Goal: Transaction & Acquisition: Subscribe to service/newsletter

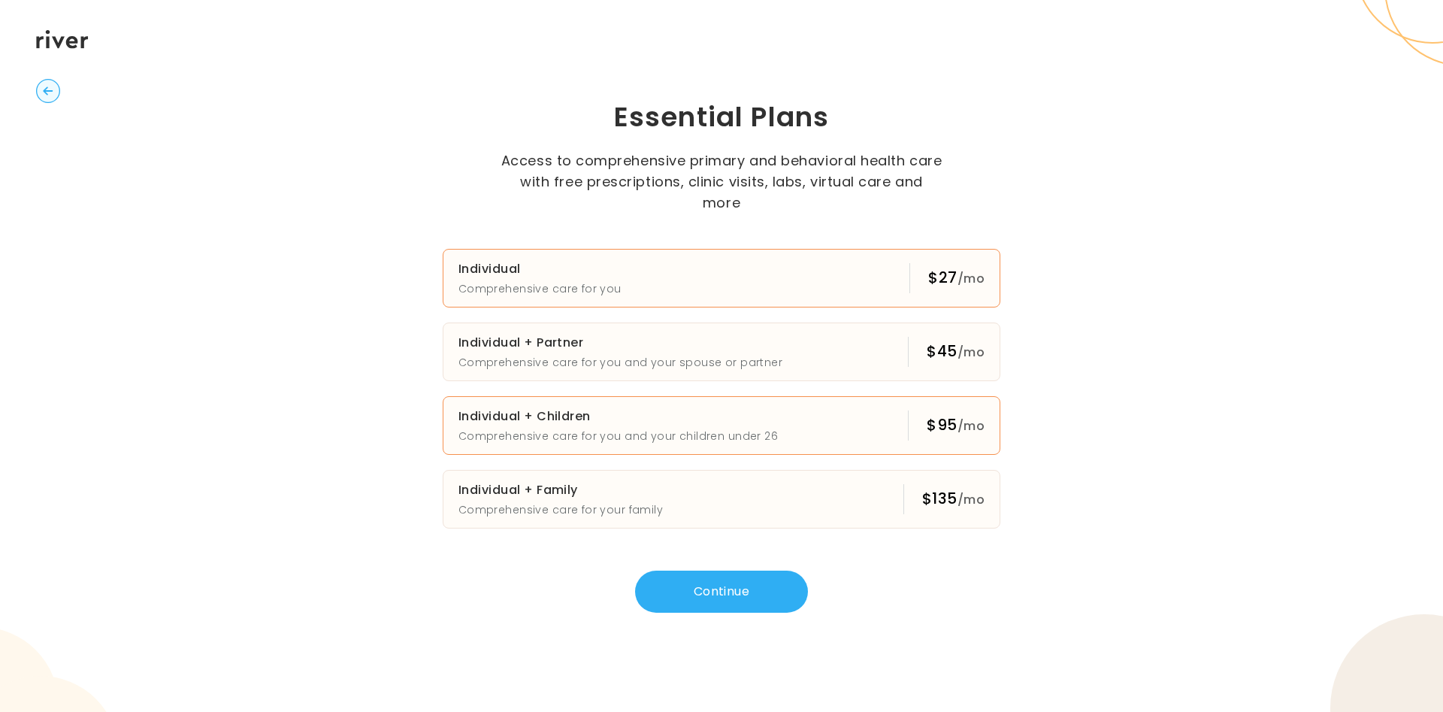
click at [519, 267] on h3 "Individual" at bounding box center [540, 269] width 163 height 21
click at [536, 415] on h3 "Individual + Children" at bounding box center [619, 416] width 320 height 21
click at [716, 573] on button "Continue" at bounding box center [721, 592] width 173 height 42
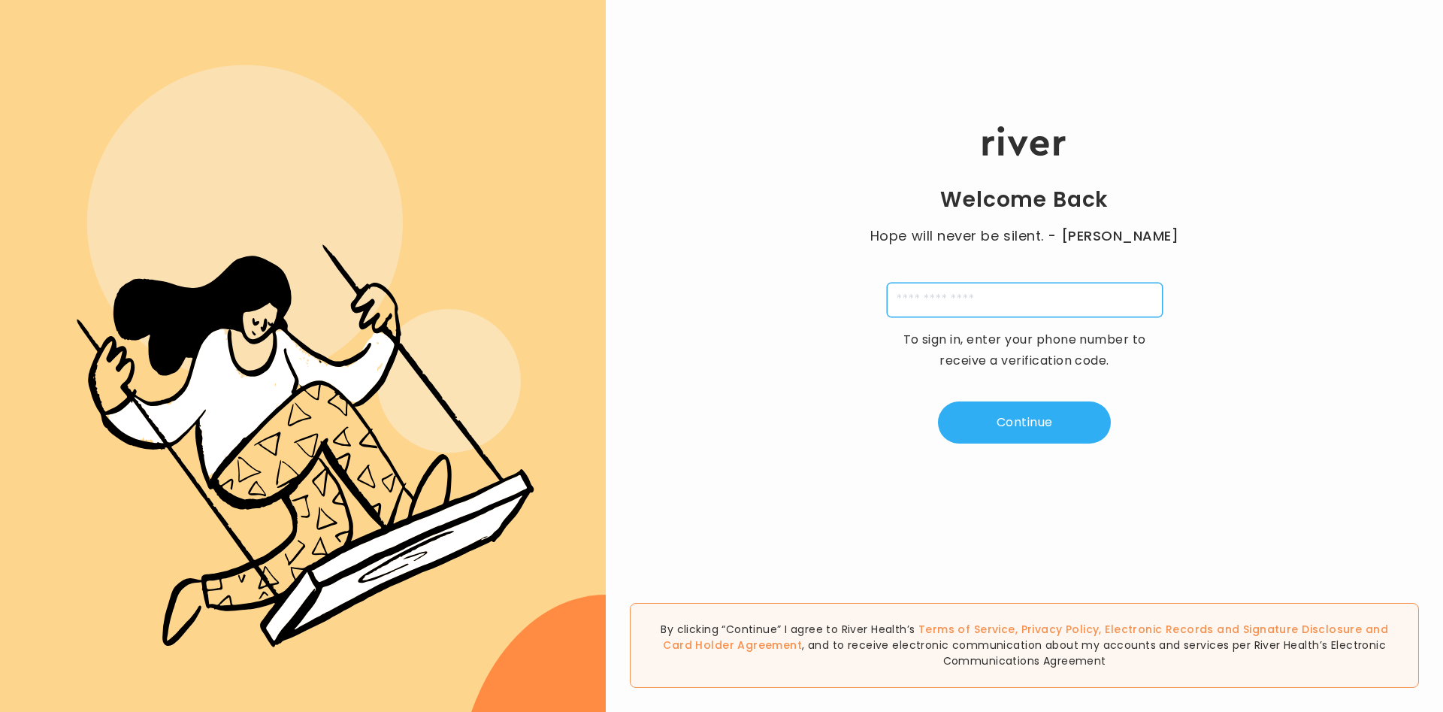
click at [981, 302] on input "tel" at bounding box center [1025, 300] width 276 height 35
type input "**********"
type input "*"
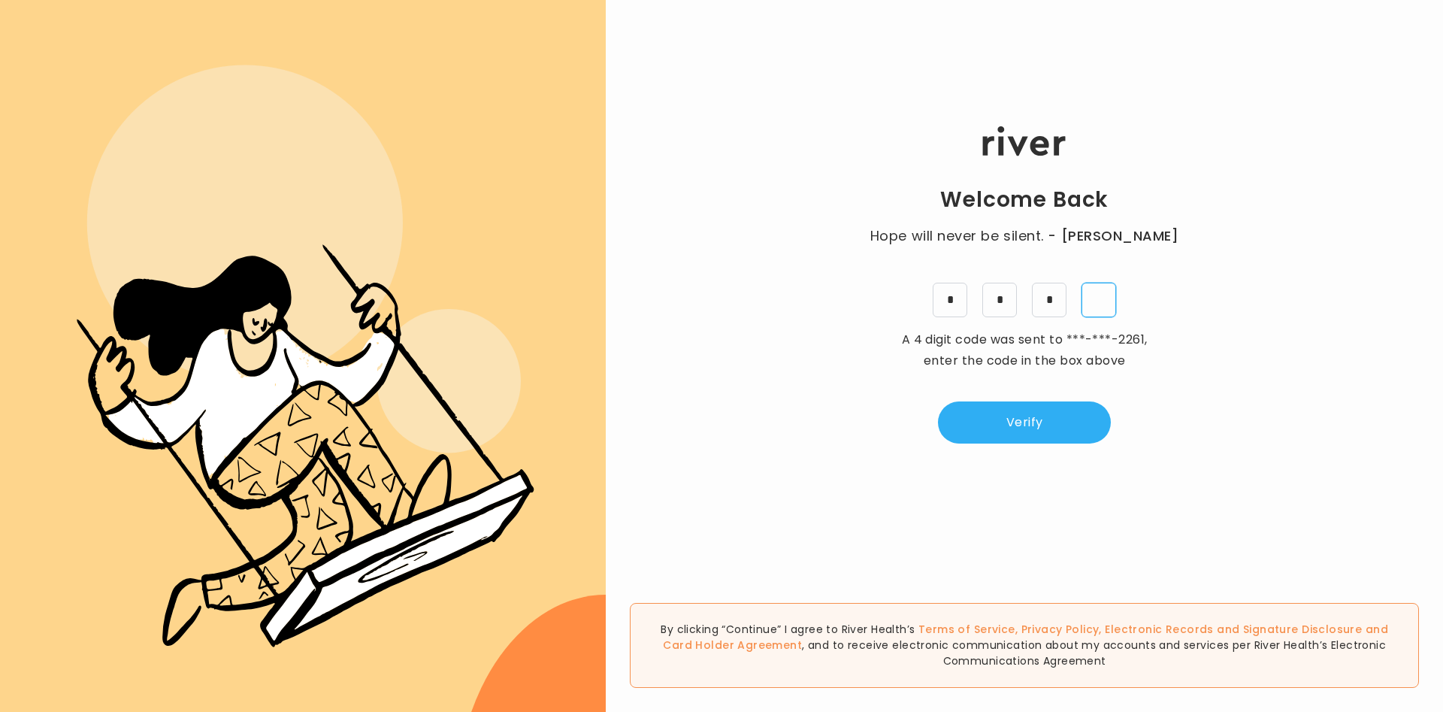
type input "*"
click at [987, 416] on button "Verify" at bounding box center [1024, 422] width 173 height 42
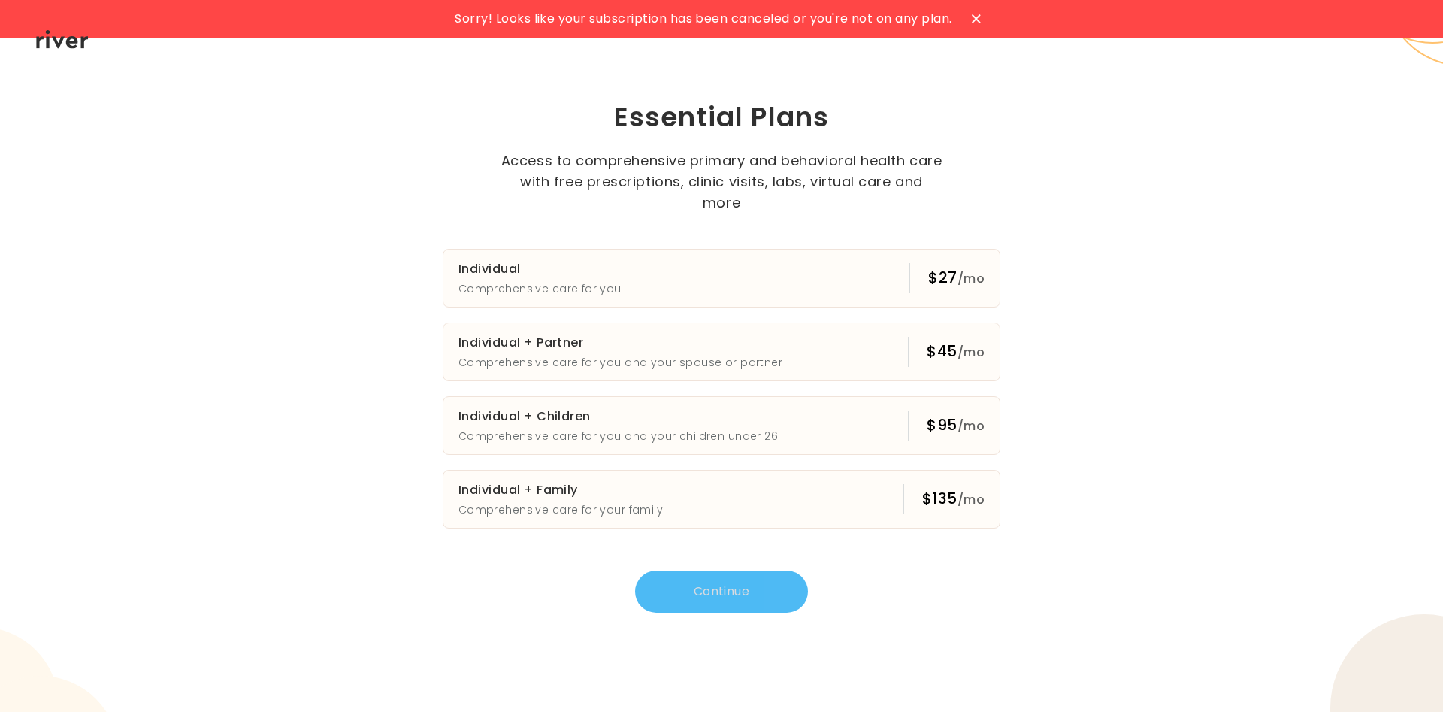
click at [978, 16] on icon at bounding box center [976, 18] width 9 height 9
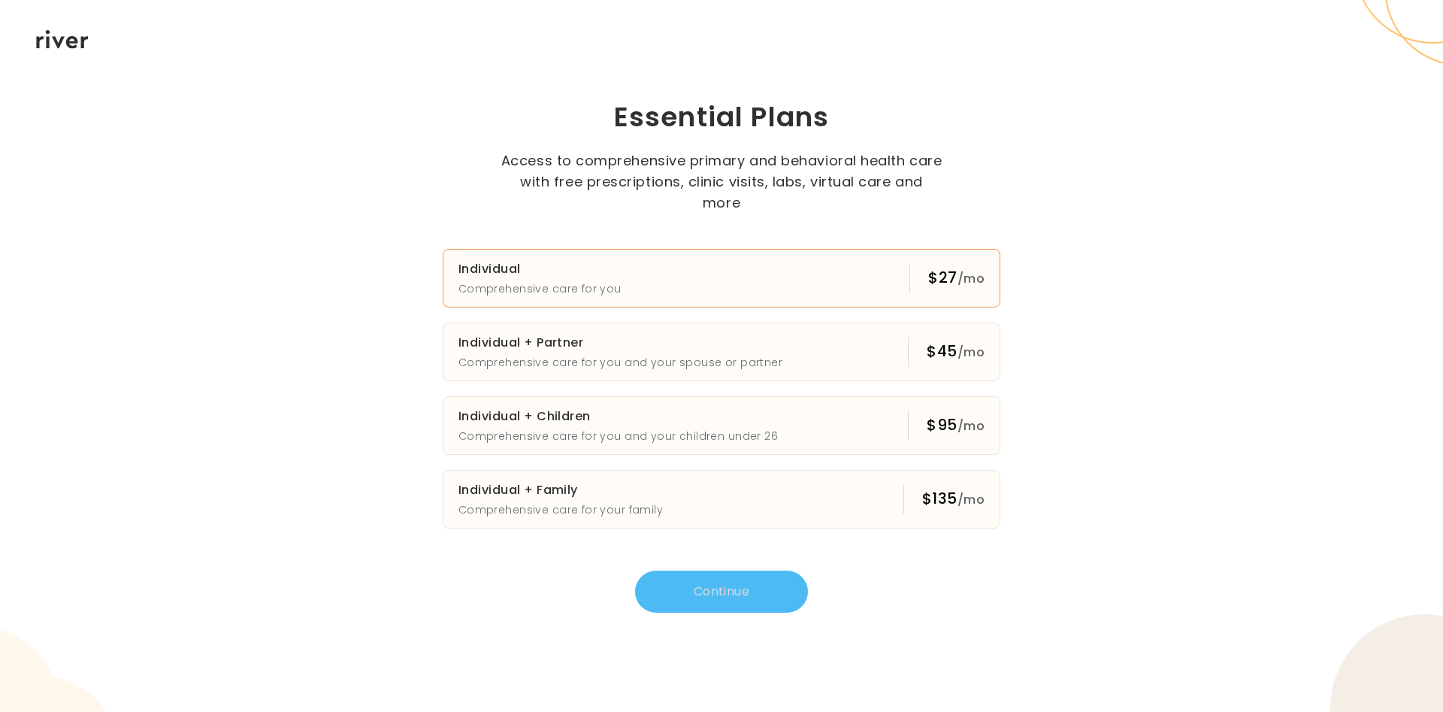
click at [701, 251] on button "Individual Comprehensive care for you $27 /mo" at bounding box center [722, 278] width 558 height 59
click at [538, 427] on p "Comprehensive care for you and your children under 26" at bounding box center [619, 436] width 320 height 18
click at [703, 571] on button "Continue" at bounding box center [721, 592] width 173 height 42
click at [653, 269] on button "Individual Comprehensive care for you $27 /mo" at bounding box center [722, 278] width 558 height 59
click at [710, 577] on button "Continue" at bounding box center [721, 592] width 173 height 42
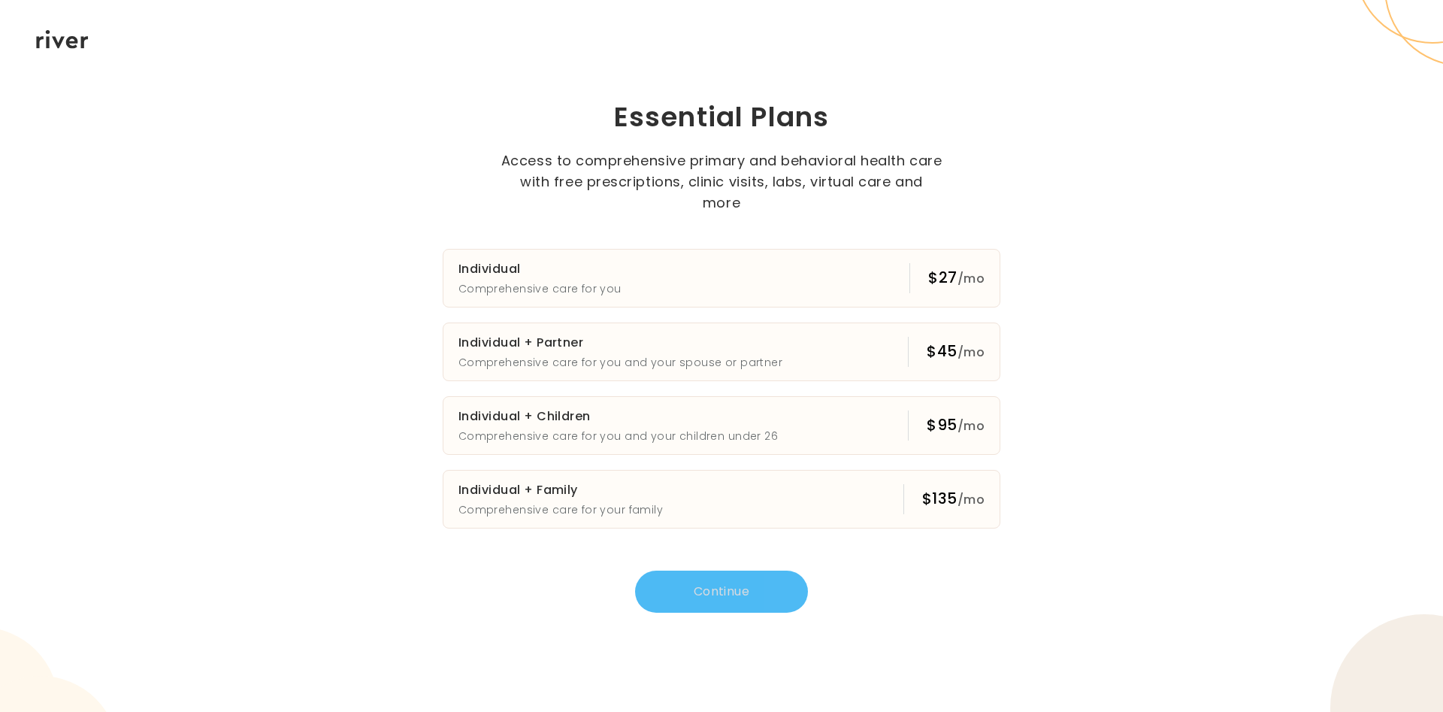
click at [59, 39] on icon at bounding box center [62, 39] width 53 height 19
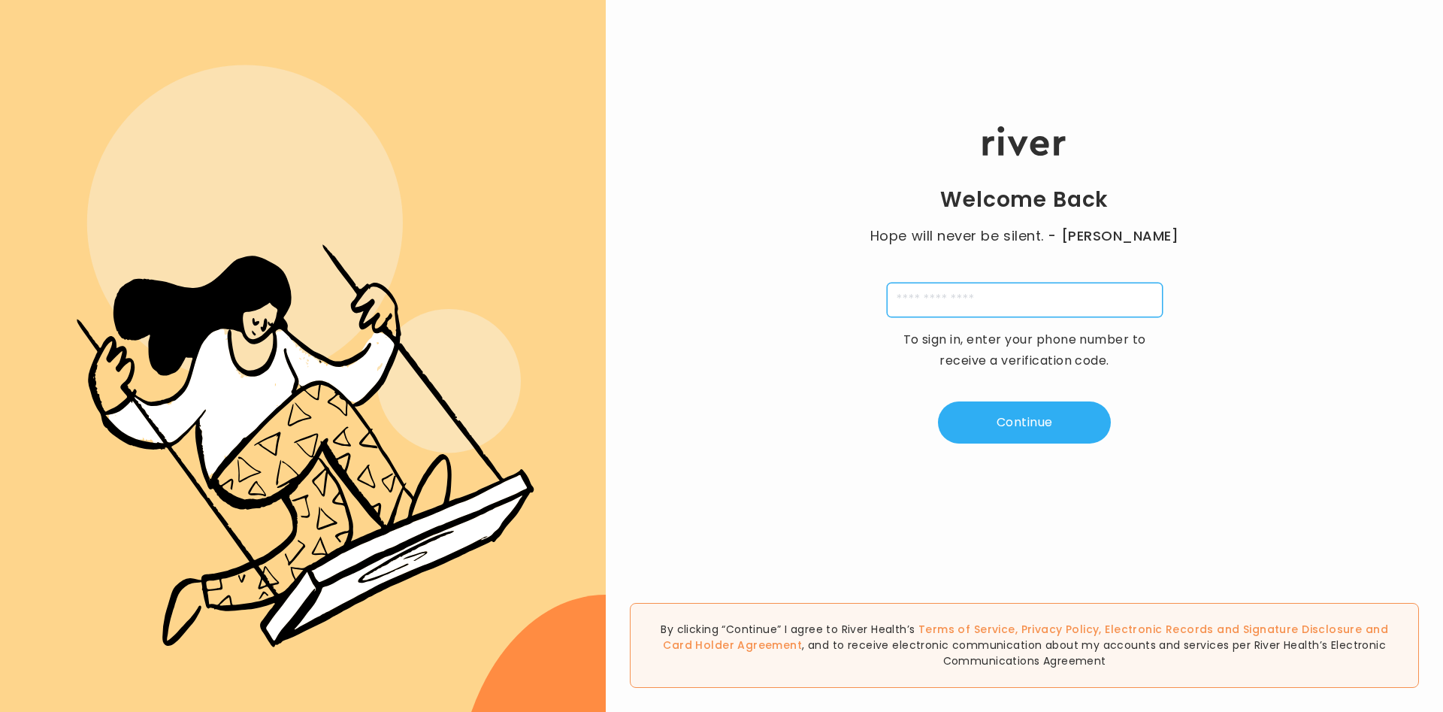
click at [1017, 307] on input "tel" at bounding box center [1025, 300] width 276 height 35
type input "**********"
type input "*"
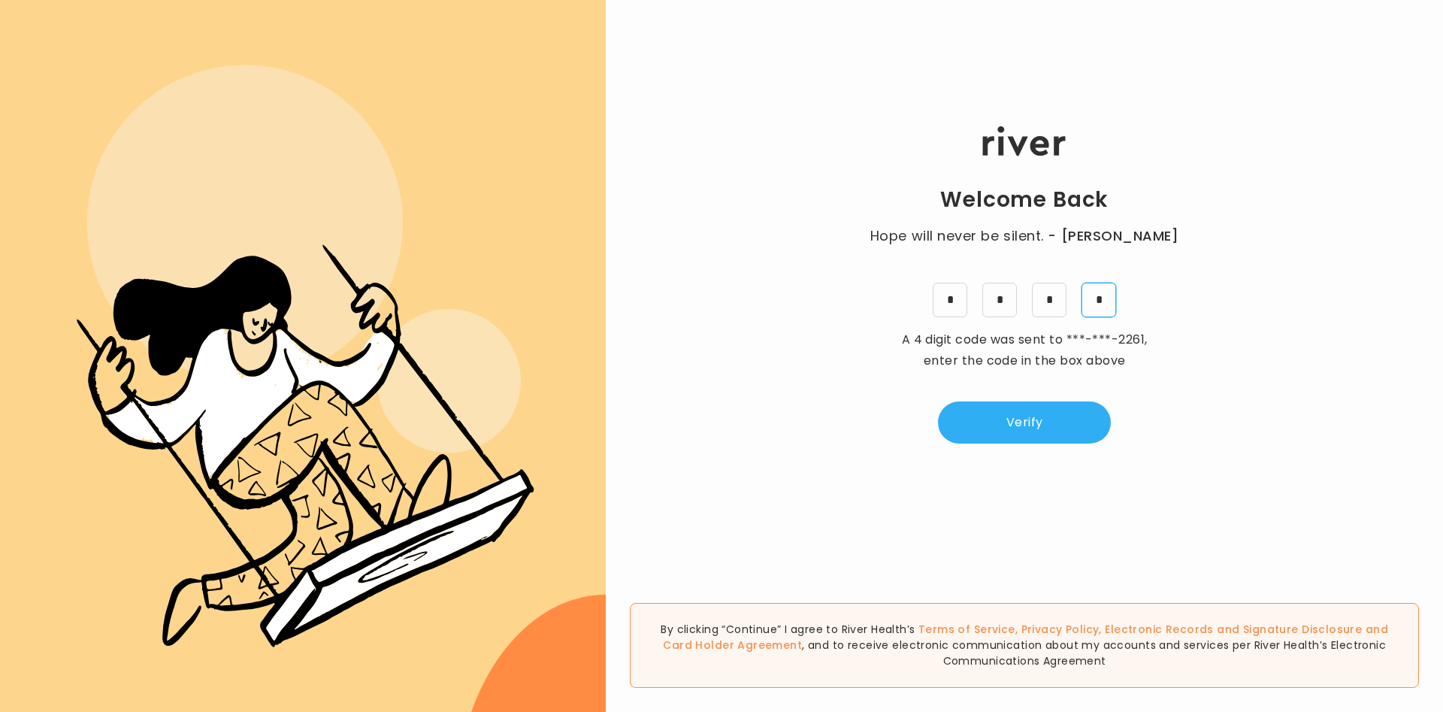
type input "*"
click at [1045, 413] on button "Verify" at bounding box center [1024, 422] width 173 height 42
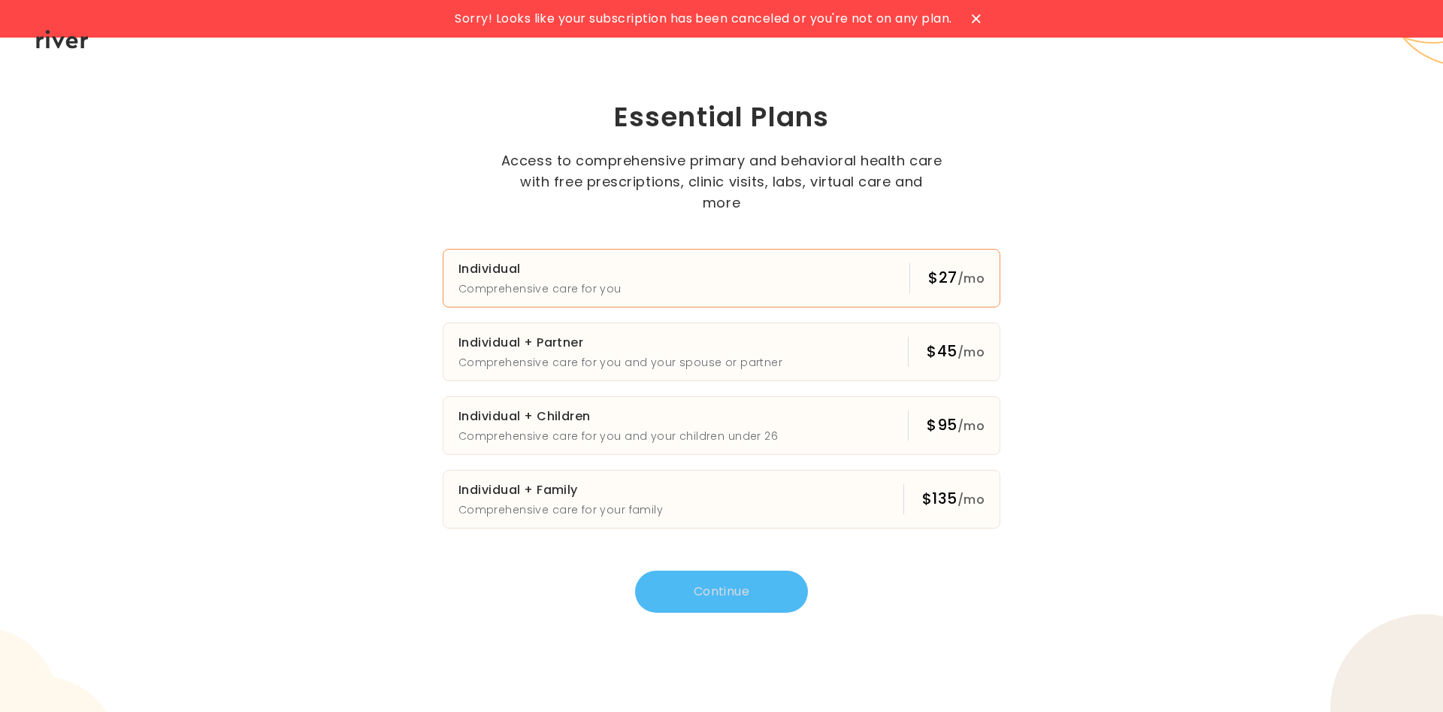
click at [656, 274] on button "Individual Comprehensive care for you $27 /mo" at bounding box center [722, 278] width 558 height 59
click at [683, 265] on button "Individual Comprehensive care for you $27 /mo" at bounding box center [722, 278] width 558 height 59
click at [1128, 303] on div "Sorry! Looks like your subscription has been canceled or you're not on any plan…" at bounding box center [721, 356] width 1443 height 712
click at [977, 18] on icon at bounding box center [976, 18] width 9 height 9
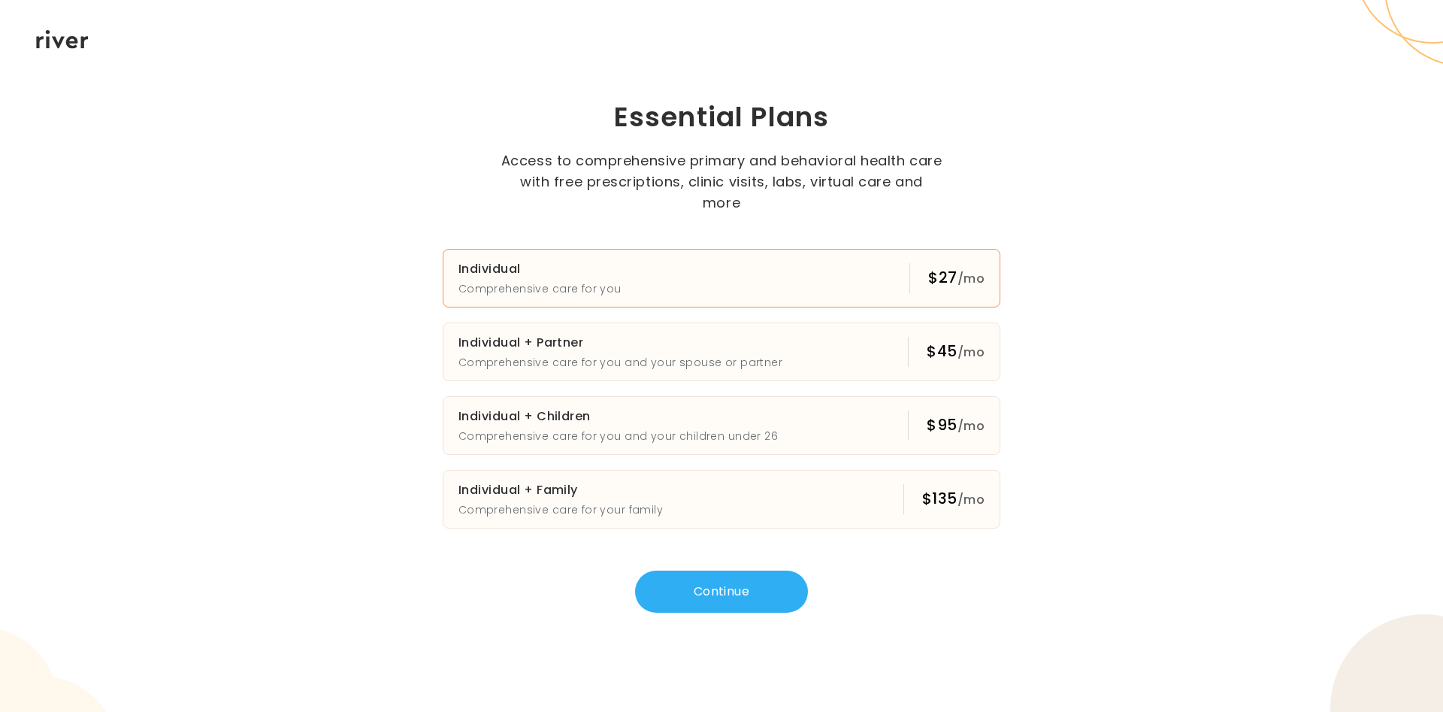
drag, startPoint x: 1378, startPoint y: 29, endPoint x: 1352, endPoint y: 34, distance: 26.1
click at [1352, 34] on div "Essential Plans Access to comprehensive primary and behavioral health care with…" at bounding box center [721, 356] width 1443 height 712
click at [65, 39] on icon at bounding box center [62, 39] width 53 height 19
click at [68, 43] on icon at bounding box center [62, 39] width 53 height 19
click at [555, 265] on h3 "Individual" at bounding box center [540, 269] width 163 height 21
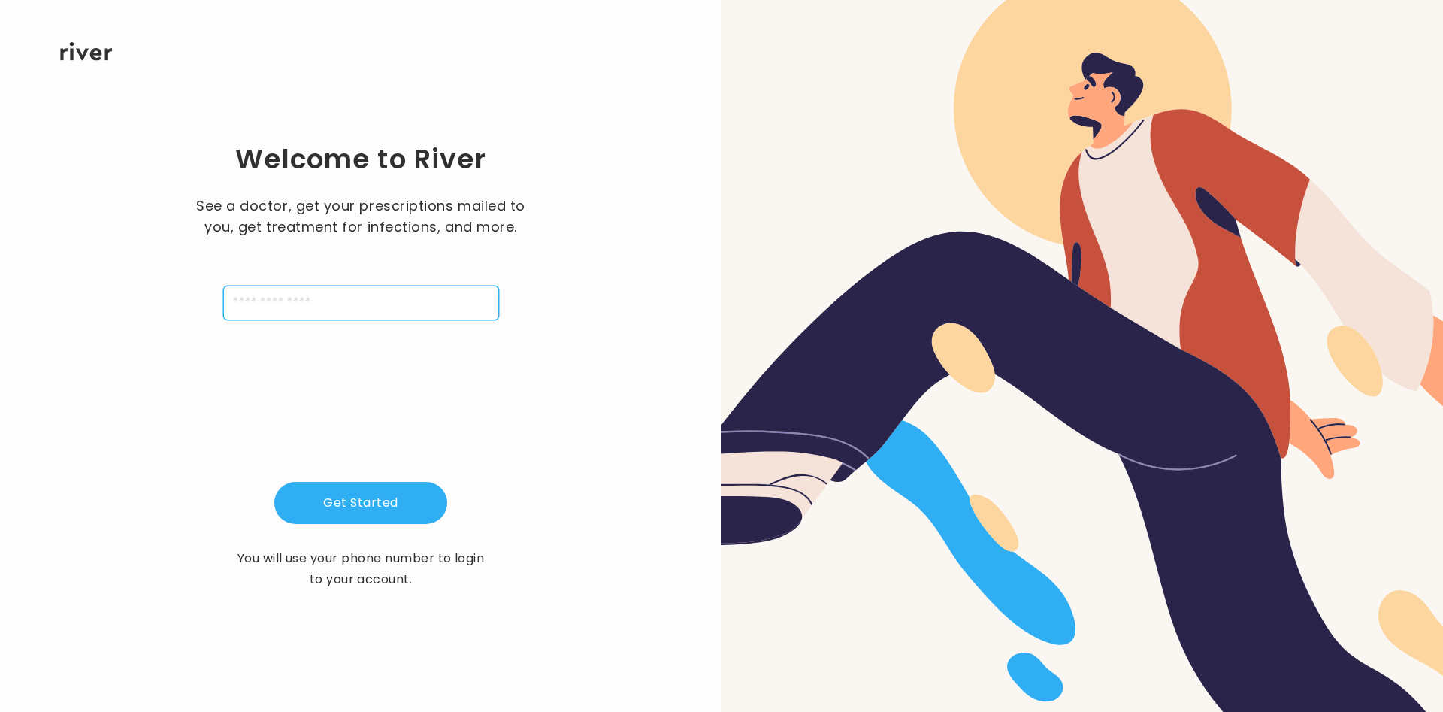
click at [355, 296] on input "tel" at bounding box center [361, 303] width 276 height 35
type input "**********"
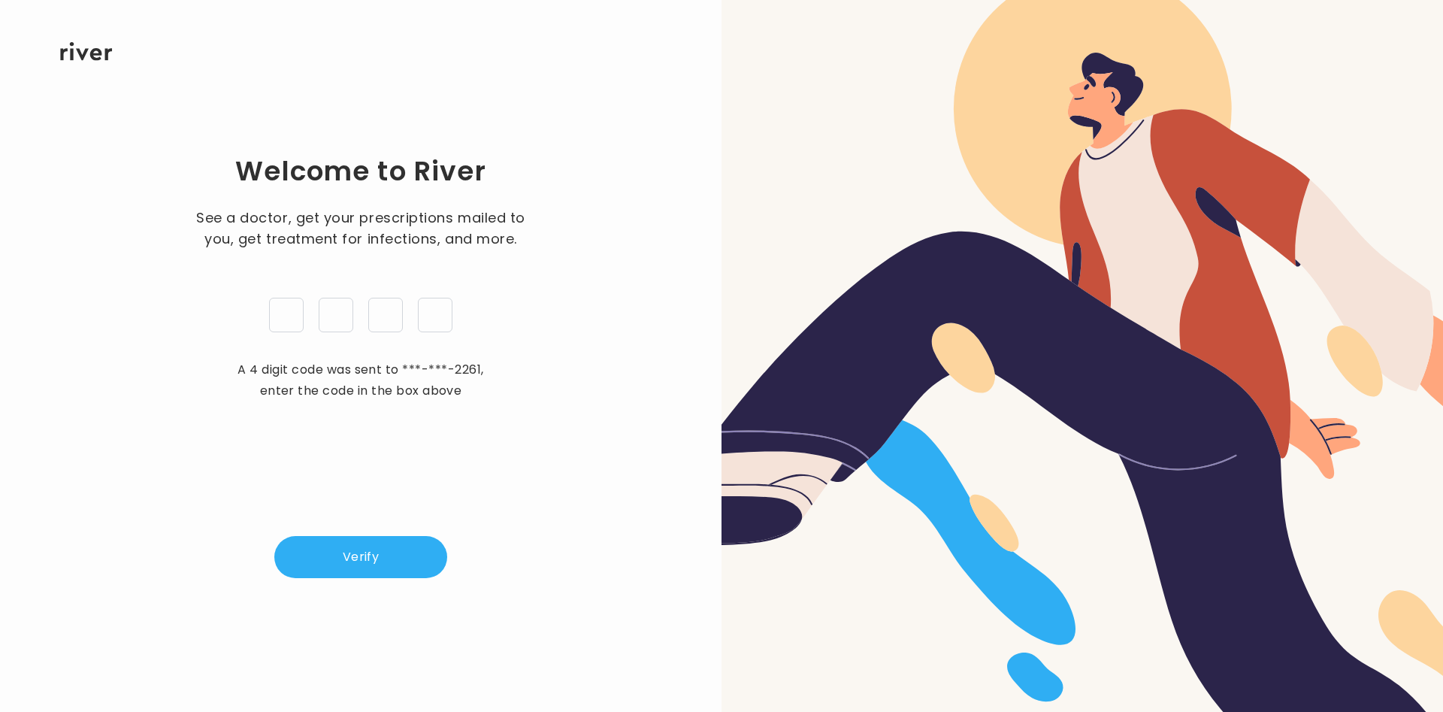
type input "*"
click at [323, 558] on button "Verify" at bounding box center [360, 557] width 173 height 42
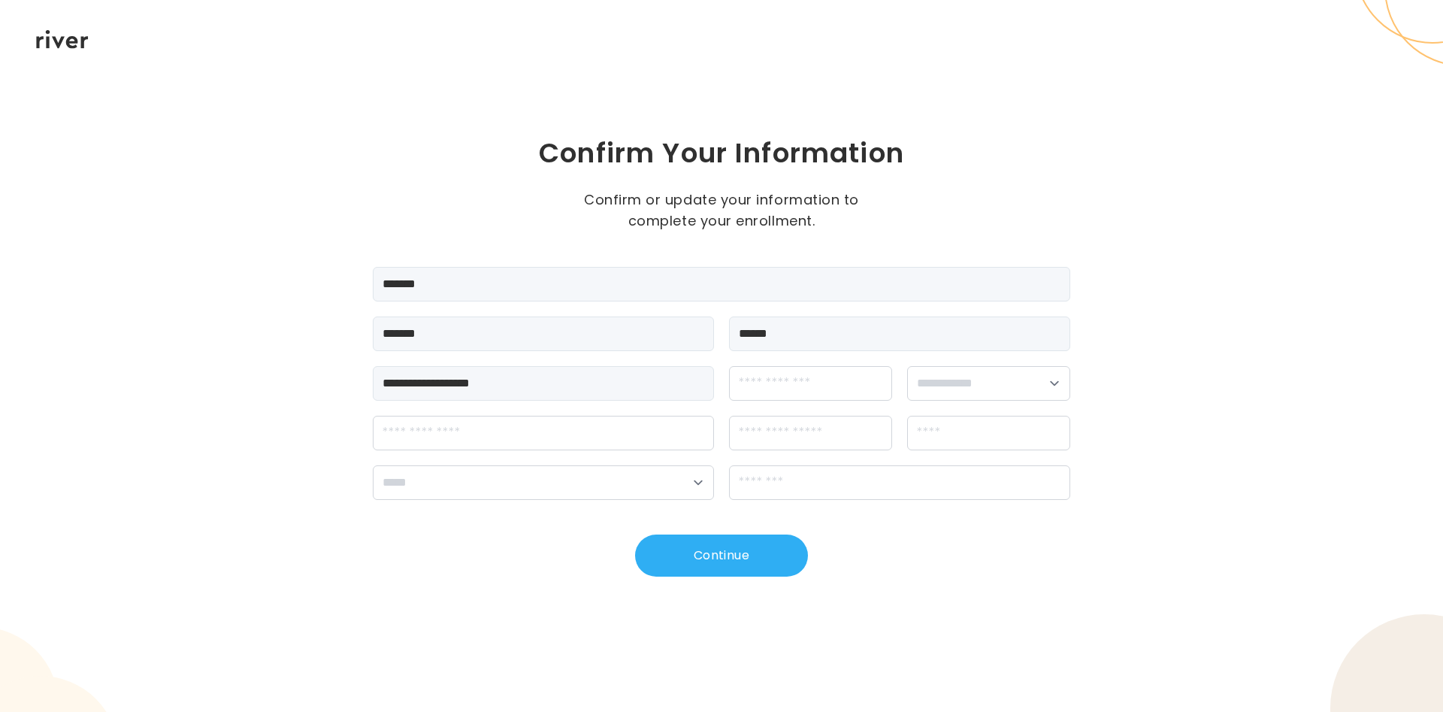
click at [562, 144] on h1 "Confirm Your Information" at bounding box center [722, 153] width 698 height 36
